Goal: Navigation & Orientation: Find specific page/section

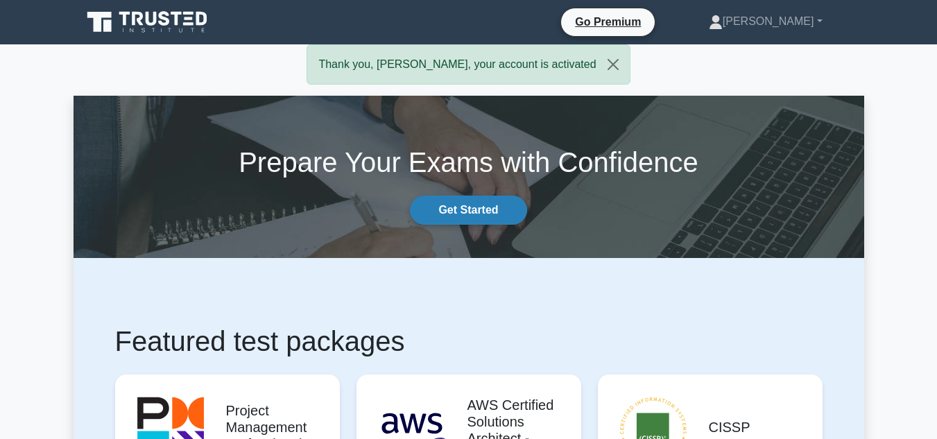
click at [464, 214] on link "Get Started" at bounding box center [468, 210] width 117 height 29
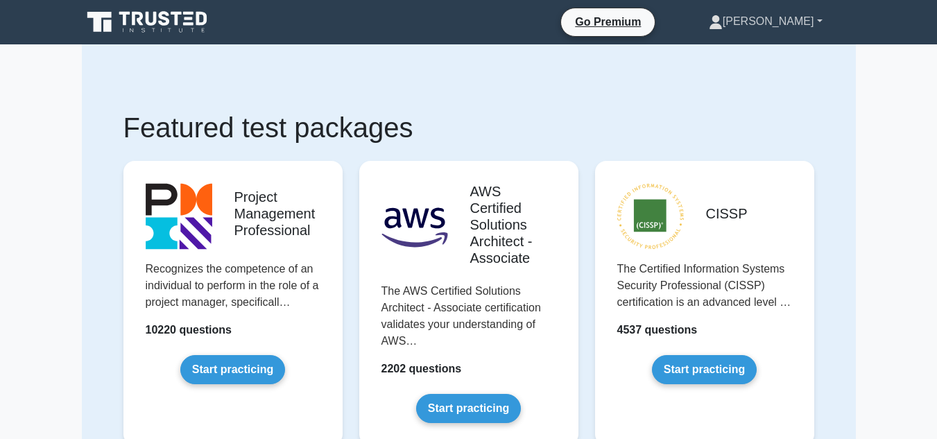
click at [819, 21] on link "[PERSON_NAME]" at bounding box center [766, 22] width 180 height 28
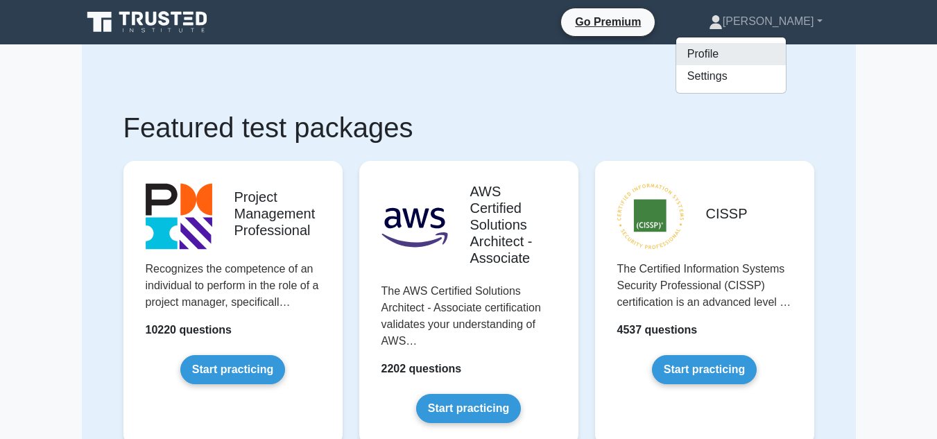
click at [755, 61] on link "Profile" at bounding box center [732, 54] width 110 height 22
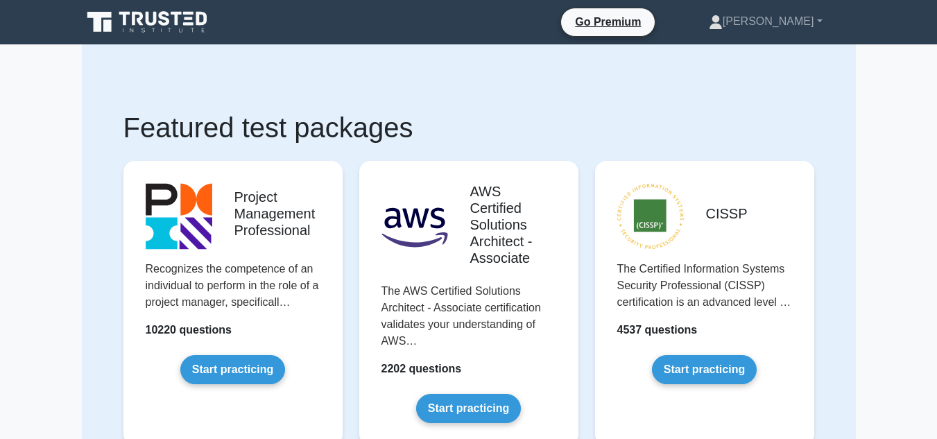
click at [153, 12] on icon at bounding box center [148, 22] width 133 height 26
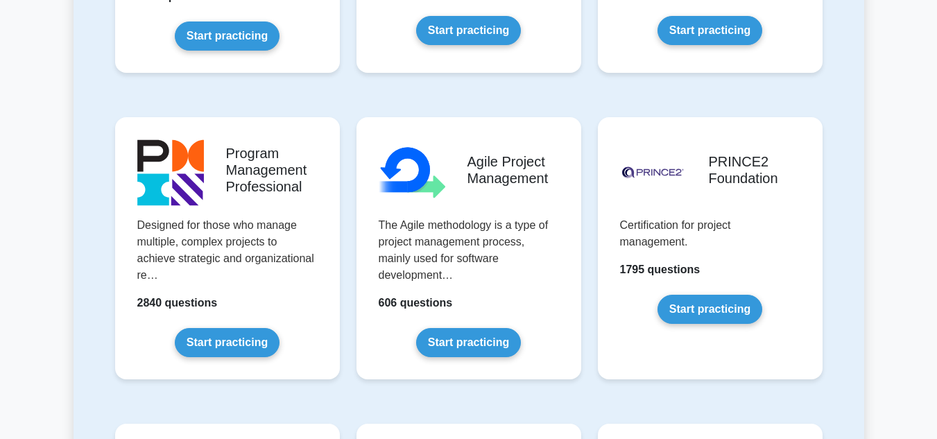
scroll to position [833, 0]
